Goal: Task Accomplishment & Management: Manage account settings

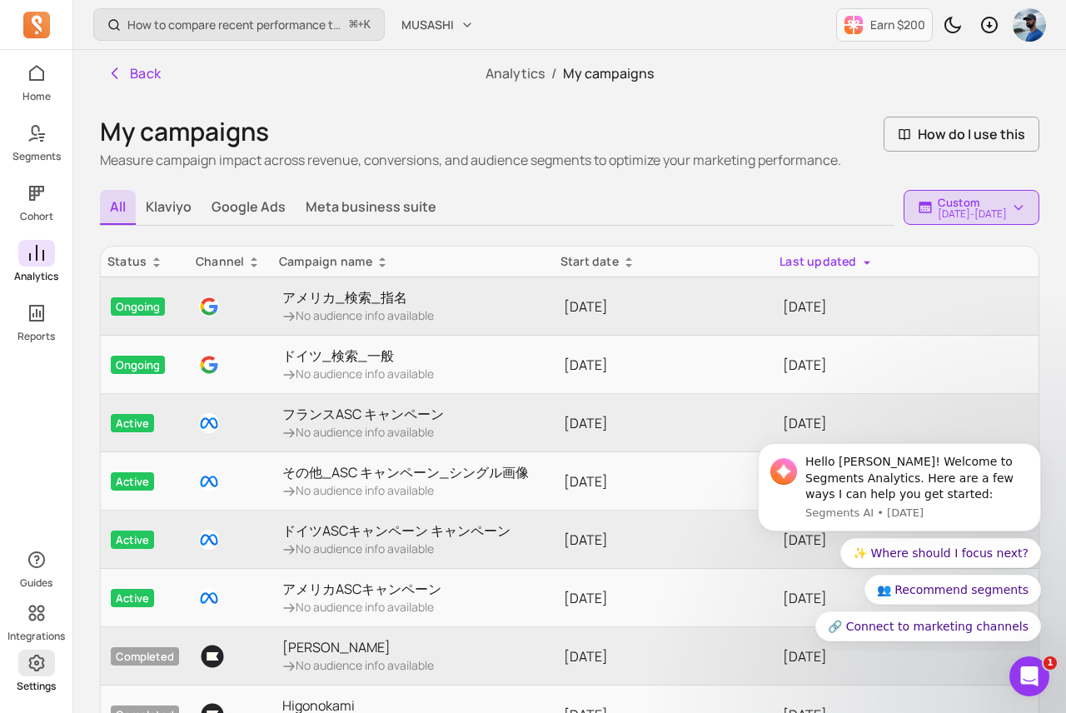
click at [37, 661] on icon at bounding box center [36, 663] width 16 height 17
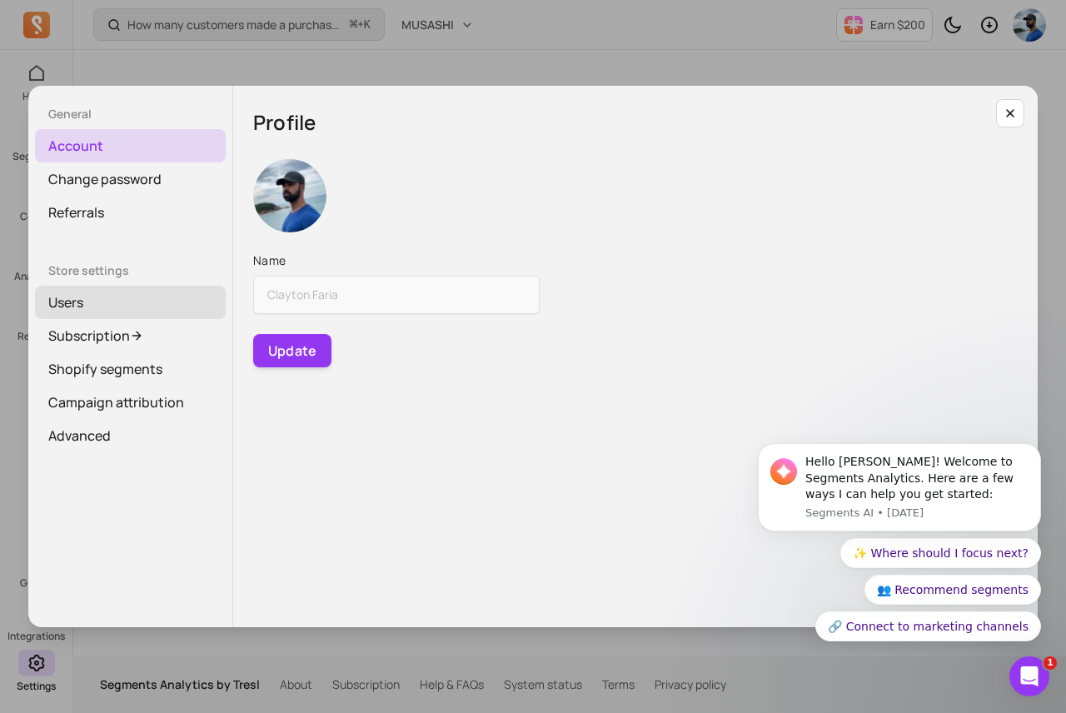
click at [72, 292] on link "Users" at bounding box center [130, 302] width 191 height 33
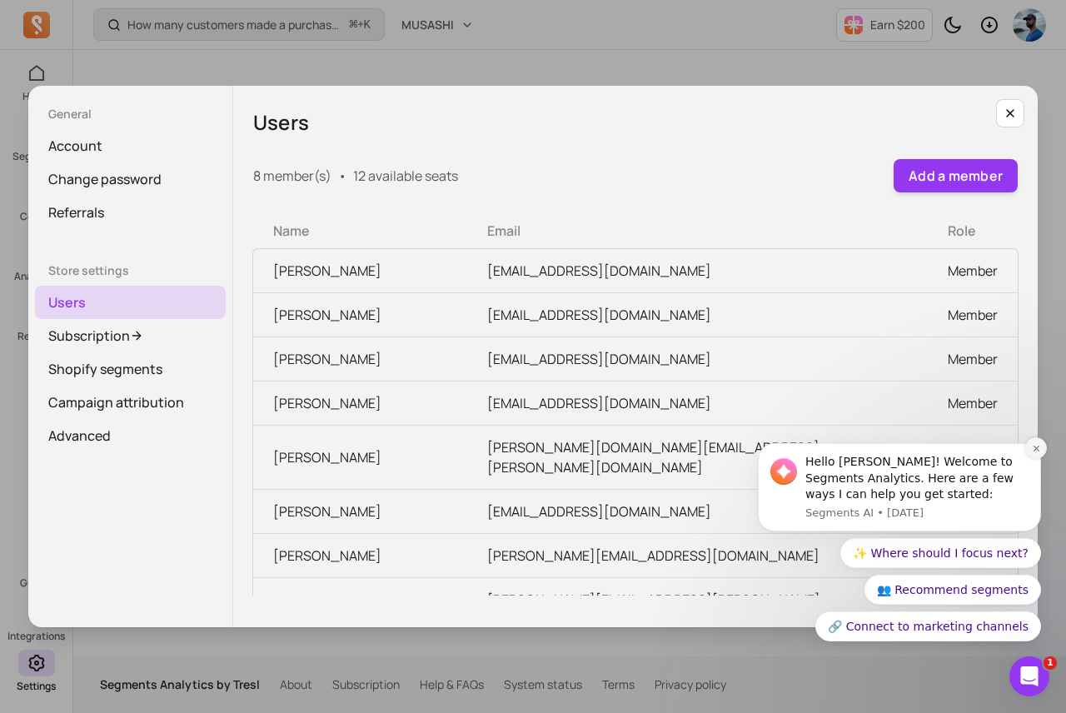
click at [1033, 451] on icon "Dismiss notification" at bounding box center [1036, 448] width 9 height 9
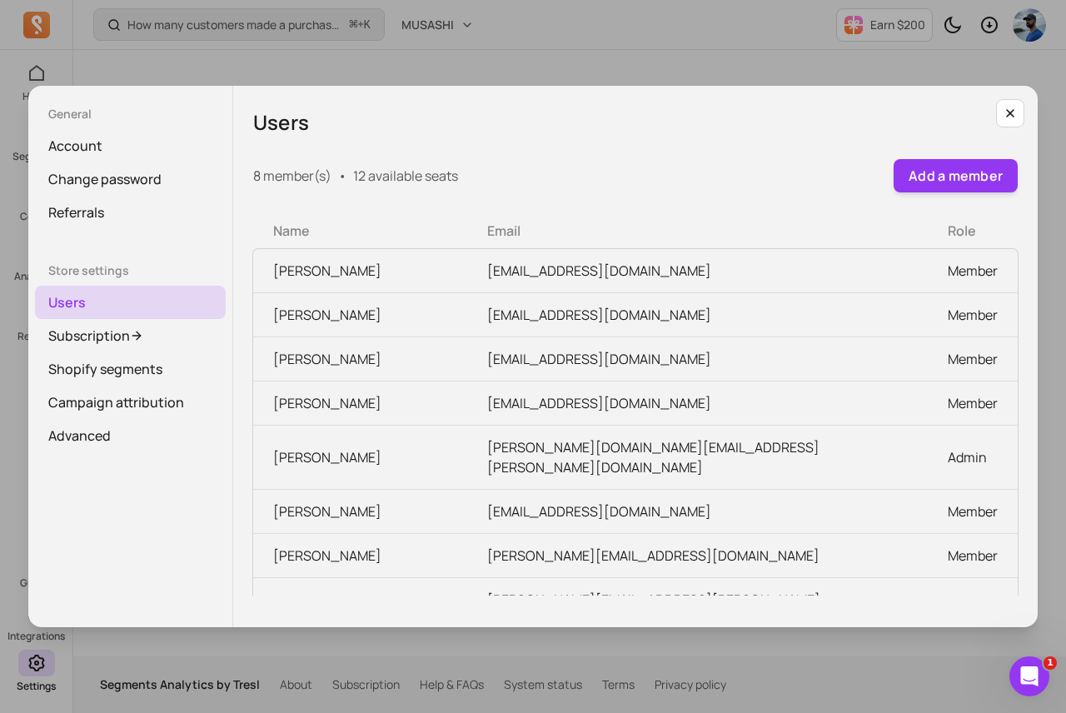
scroll to position [7, 0]
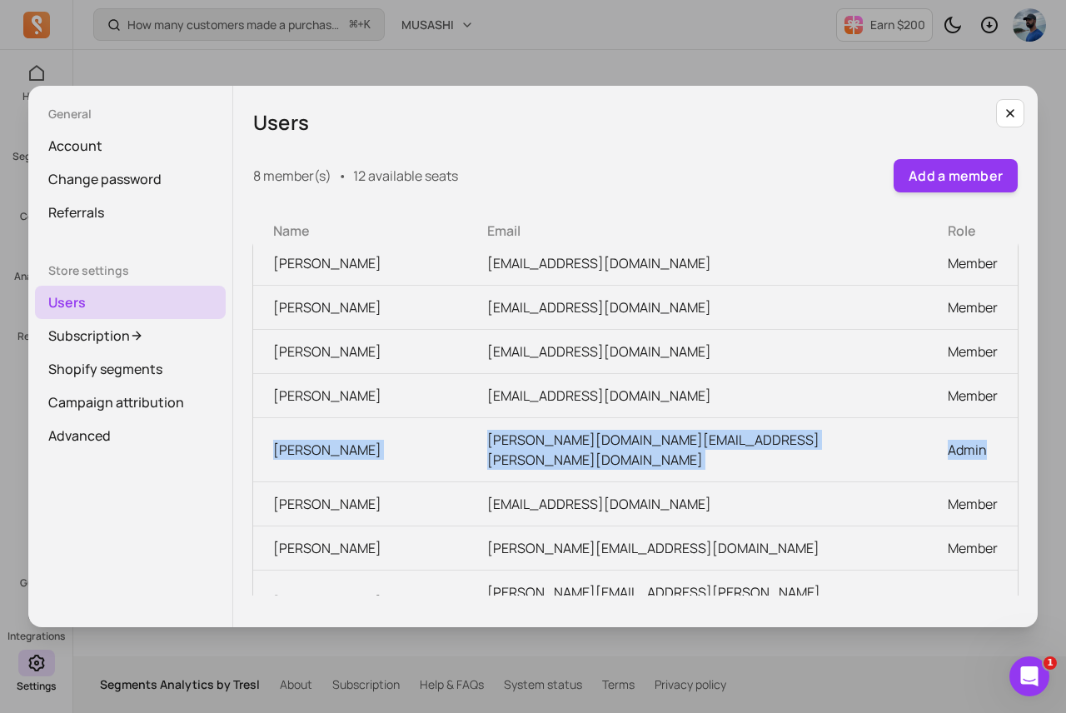
drag, startPoint x: 951, startPoint y: 435, endPoint x: 262, endPoint y: 442, distance: 689.6
click at [262, 442] on tr "Allen Wang allen.wang@tai-matsu.jp Admin" at bounding box center [635, 450] width 765 height 64
click at [1004, 112] on icon "button" at bounding box center [1010, 113] width 13 height 13
